Goal: Find specific page/section: Find specific page/section

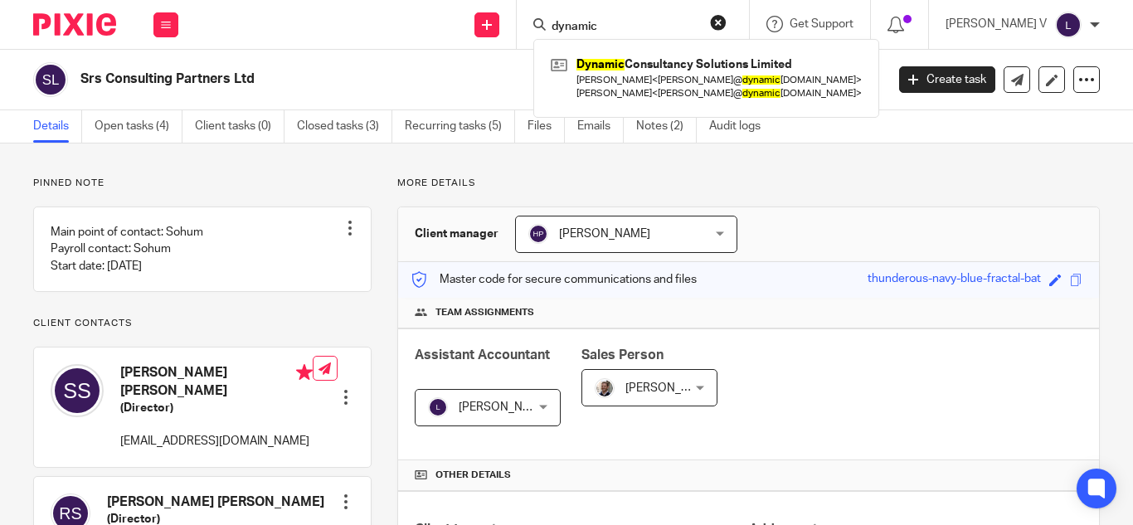
type input "dynamic"
click at [769, 40] on div "Dynamic Consultancy Solutions Limited Jay < jay@ dynamic consultancysolutions.c…" at bounding box center [706, 78] width 346 height 78
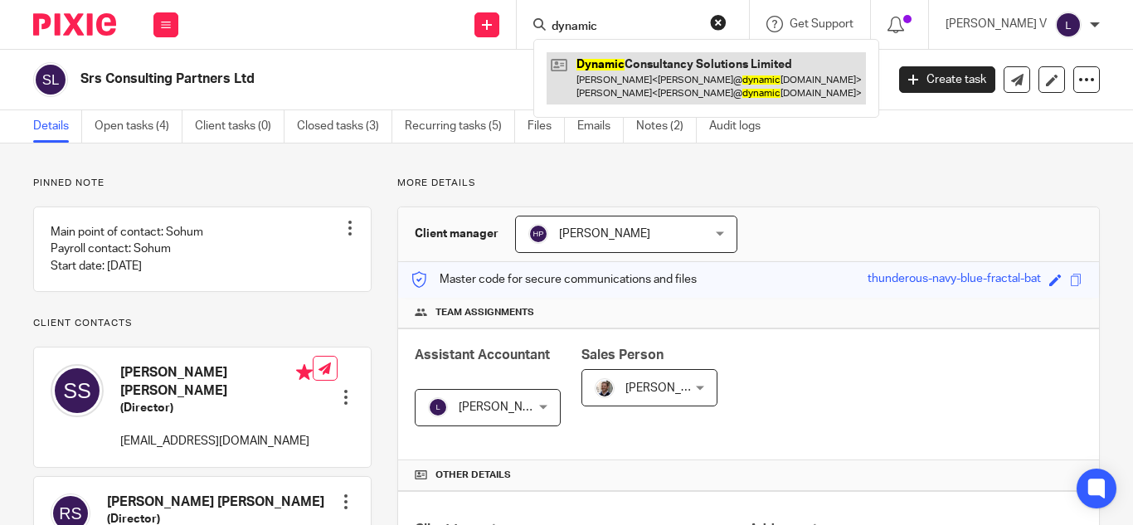
click at [758, 69] on link at bounding box center [705, 77] width 319 height 51
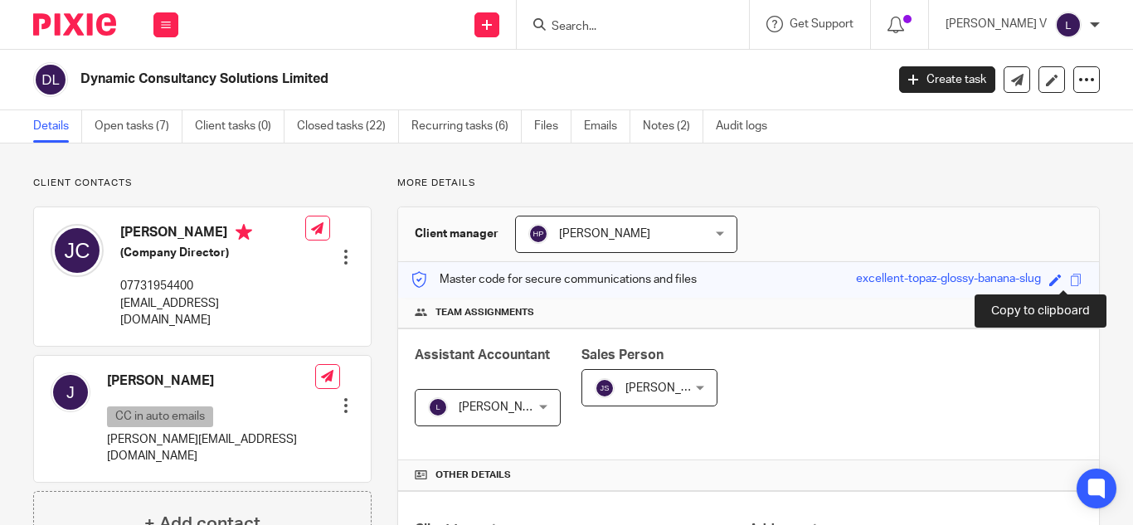
click at [1070, 277] on span at bounding box center [1076, 280] width 12 height 12
